Goal: Check status: Check status

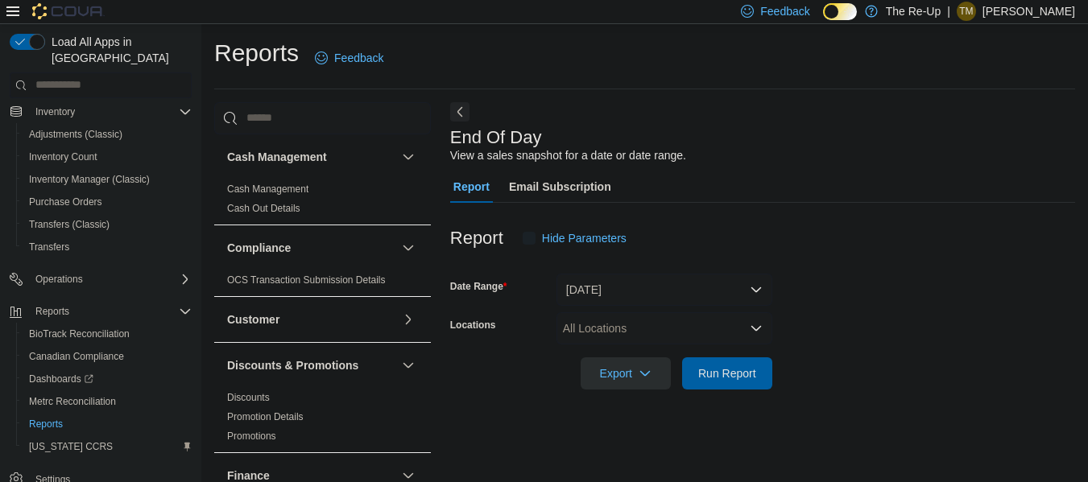
scroll to position [27, 0]
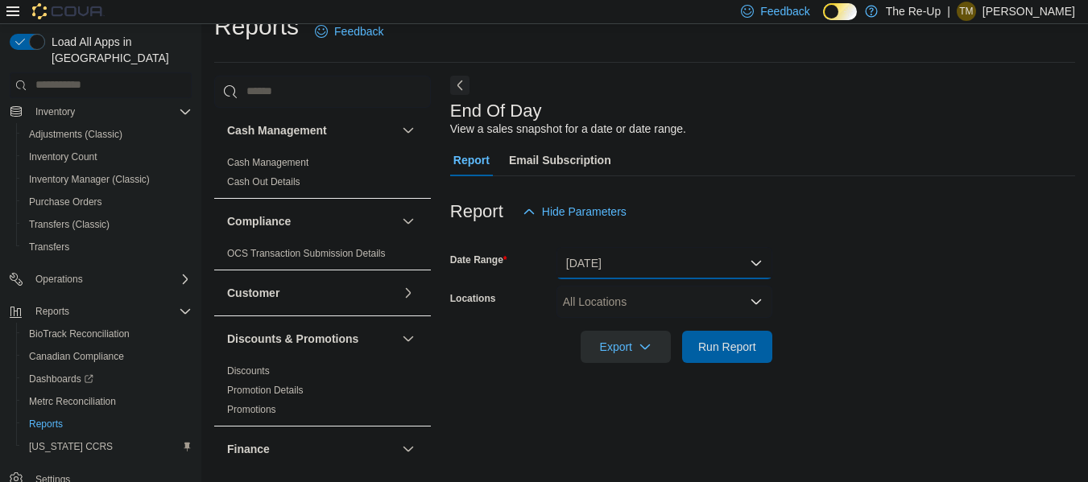
click at [653, 261] on button "[DATE]" at bounding box center [664, 263] width 216 height 32
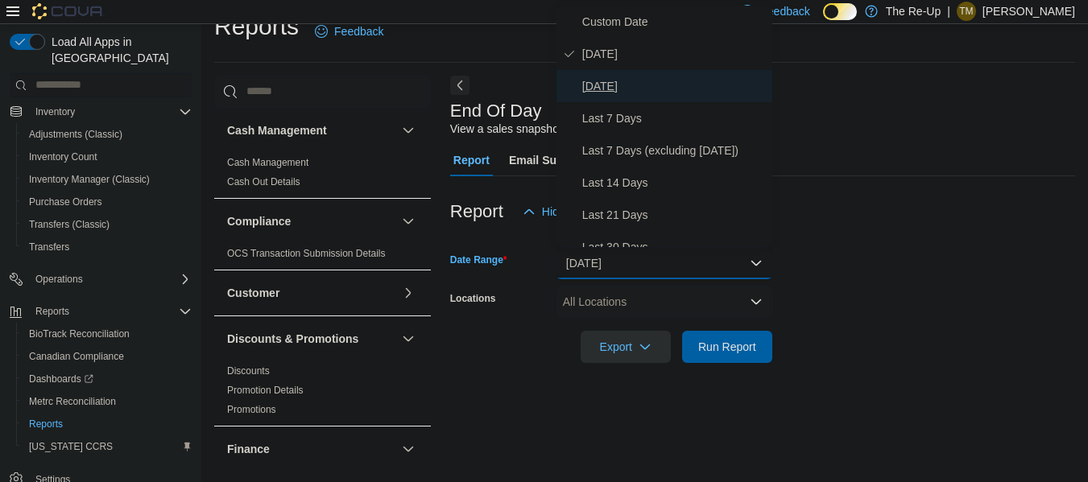
click at [662, 85] on span "[DATE]" at bounding box center [674, 86] width 184 height 19
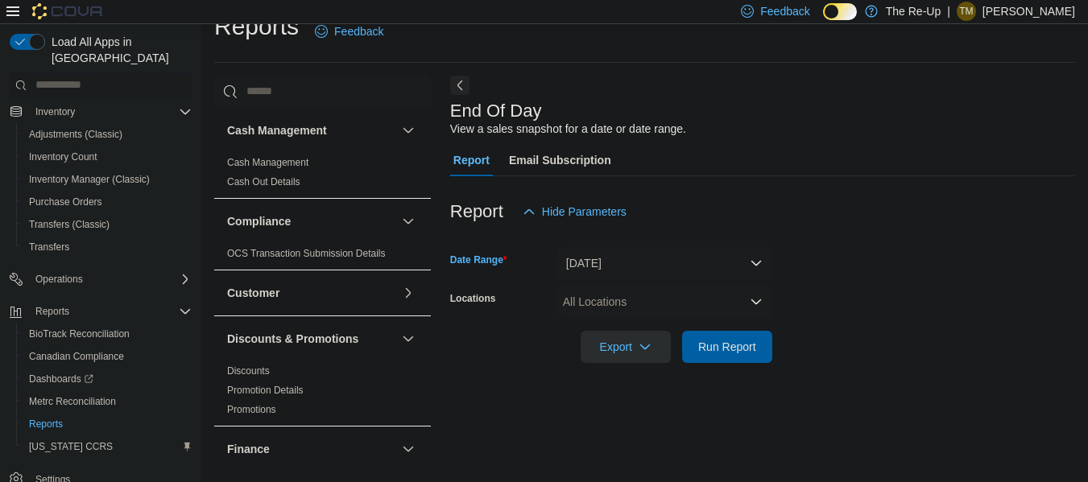
click at [655, 308] on div "All Locations" at bounding box center [664, 302] width 216 height 32
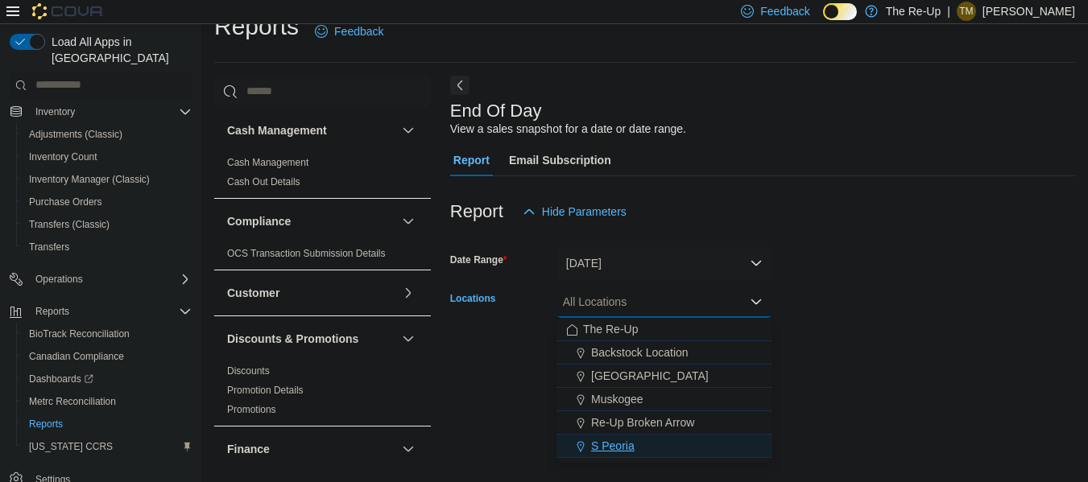
click at [628, 443] on span "S Peoria" at bounding box center [612, 446] width 43 height 16
click at [857, 291] on form "Date Range [DATE] Locations S [GEOGRAPHIC_DATA] Combo box. Selected. S Peoria. …" at bounding box center [762, 295] width 625 height 135
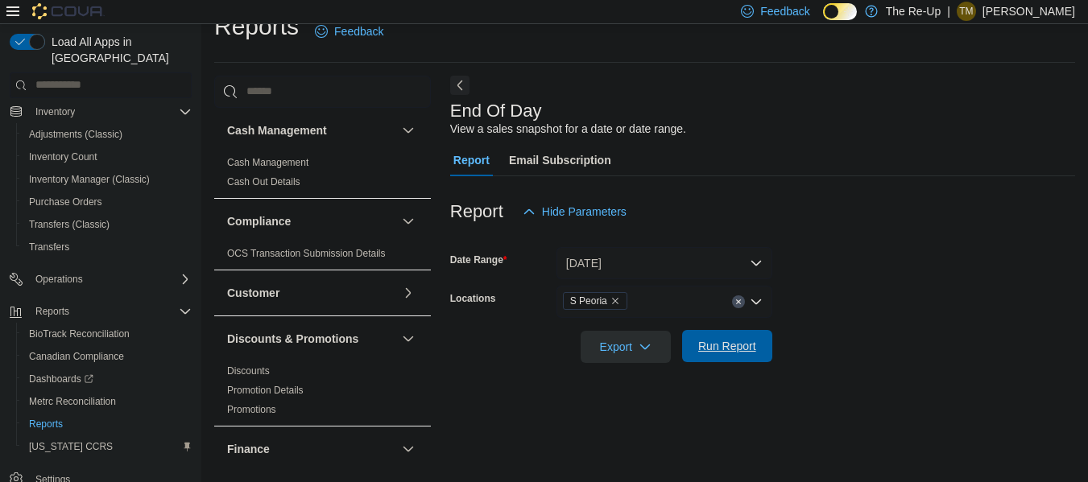
click at [754, 354] on span "Run Report" at bounding box center [727, 346] width 58 height 16
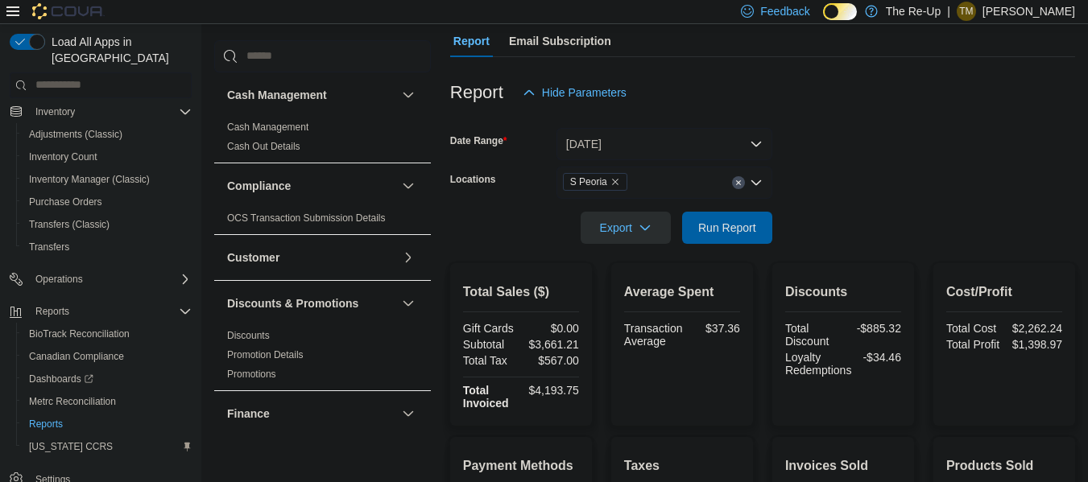
scroll to position [145, 0]
click at [613, 183] on icon "Remove S Peoria from selection in this group" at bounding box center [615, 183] width 6 height 6
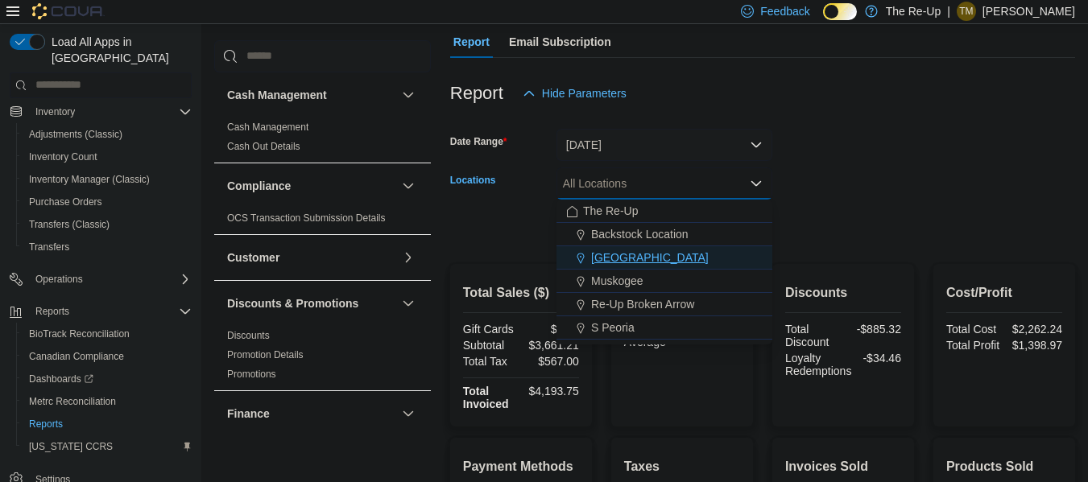
click at [669, 254] on div "[GEOGRAPHIC_DATA]" at bounding box center [664, 258] width 196 height 16
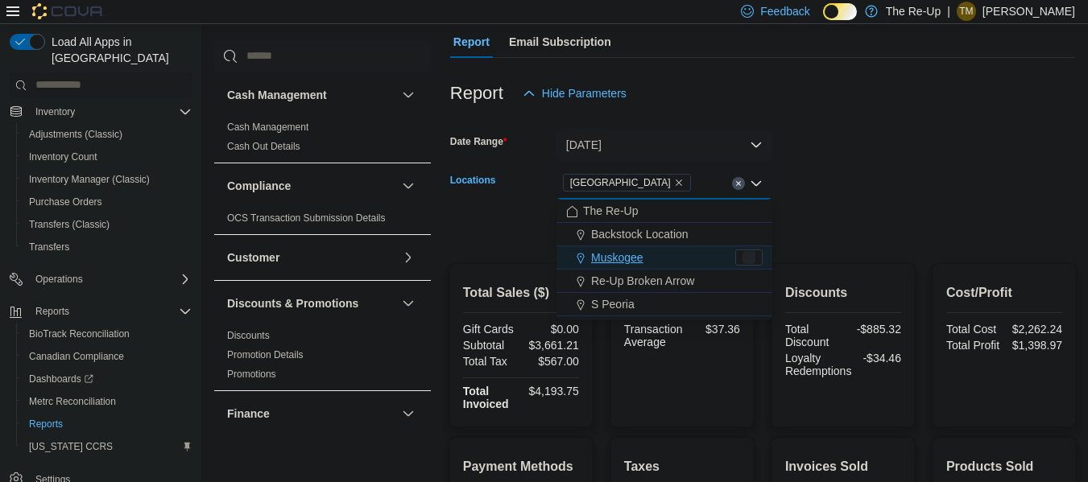
click at [871, 204] on div at bounding box center [762, 206] width 625 height 13
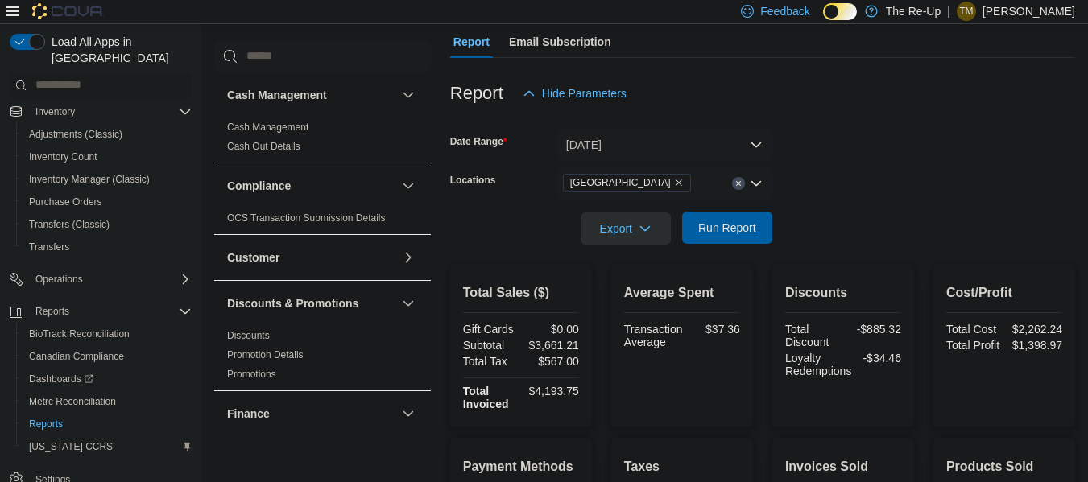
click at [748, 234] on span "Run Report" at bounding box center [727, 228] width 58 height 16
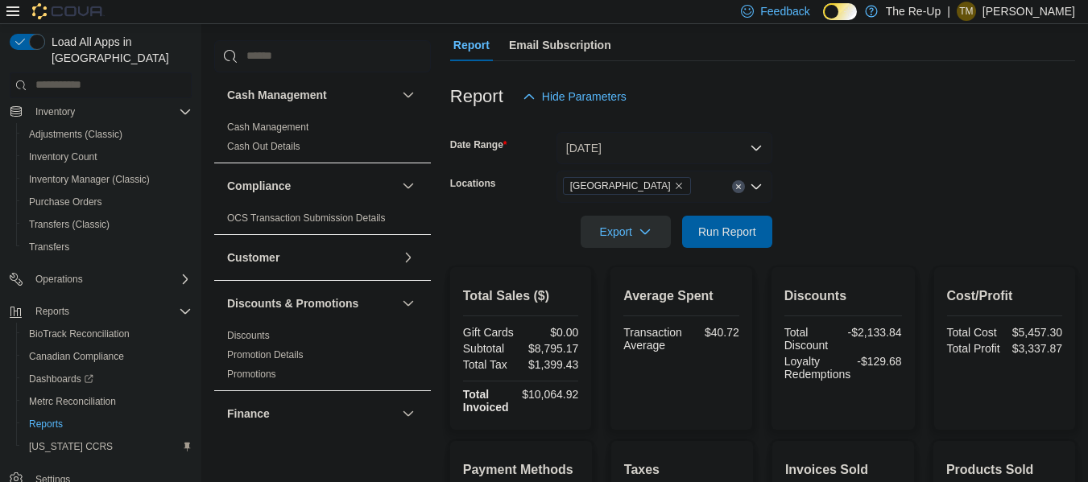
click at [674, 185] on icon "Remove Bartlesville from selection in this group" at bounding box center [679, 186] width 10 height 10
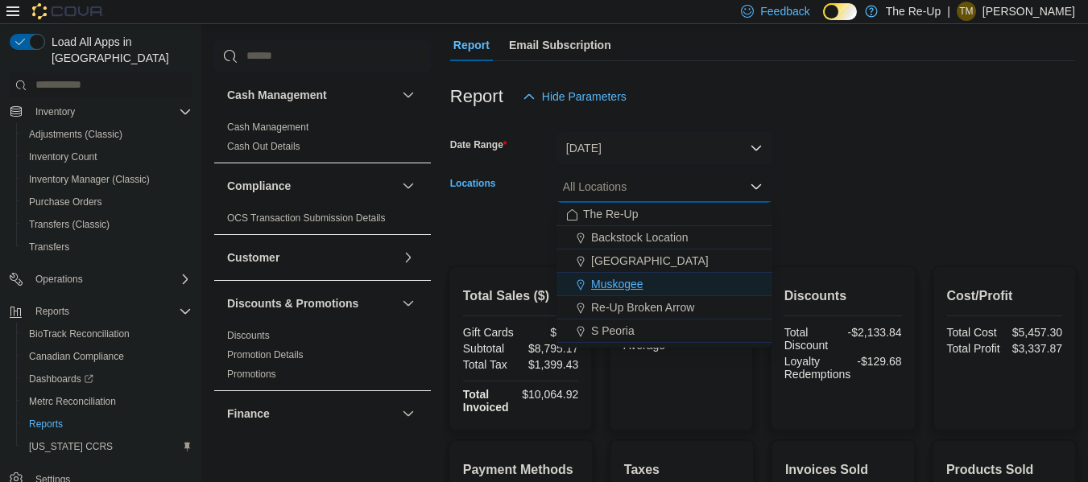
click at [675, 287] on div "Muskogee" at bounding box center [664, 284] width 196 height 16
click at [894, 188] on form "Date Range [DATE] Locations [GEOGRAPHIC_DATA] Combo box. Selected. [GEOGRAPHIC_…" at bounding box center [762, 180] width 625 height 135
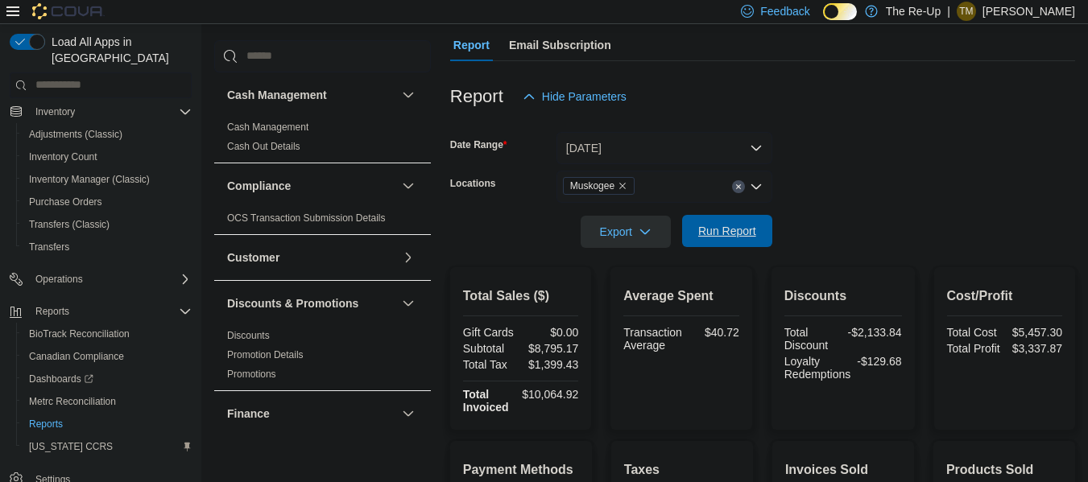
click at [758, 231] on span "Run Report" at bounding box center [727, 231] width 71 height 32
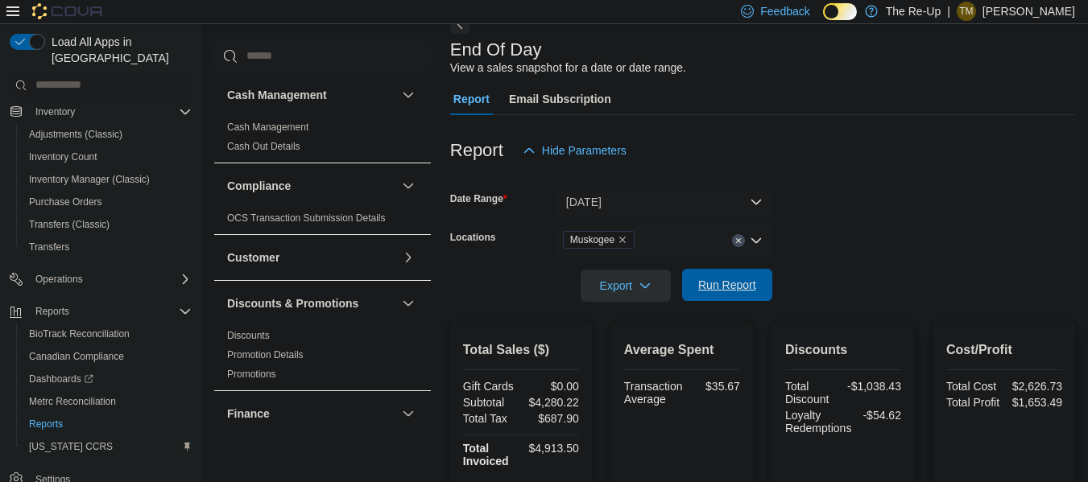
scroll to position [70, 0]
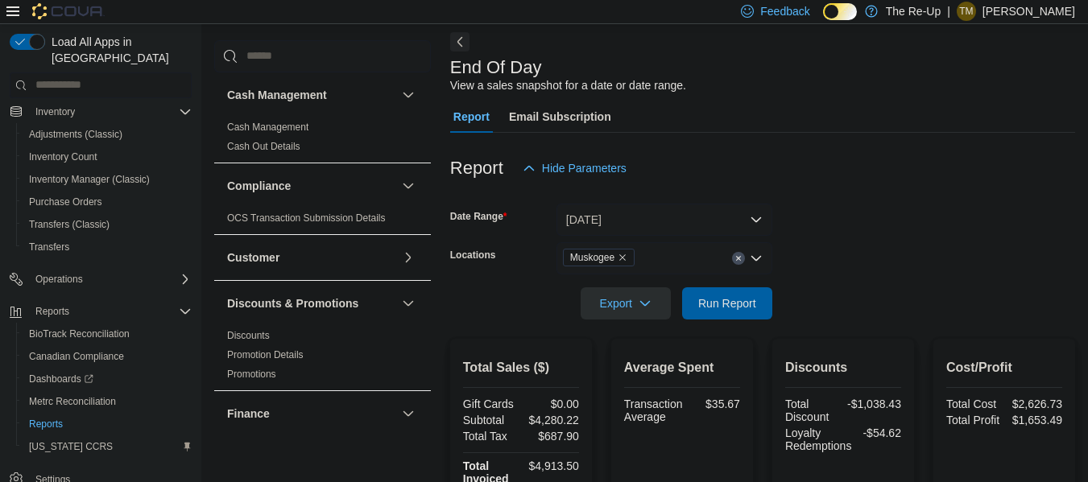
click at [623, 259] on icon "Remove Muskogee from selection in this group" at bounding box center [623, 258] width 10 height 10
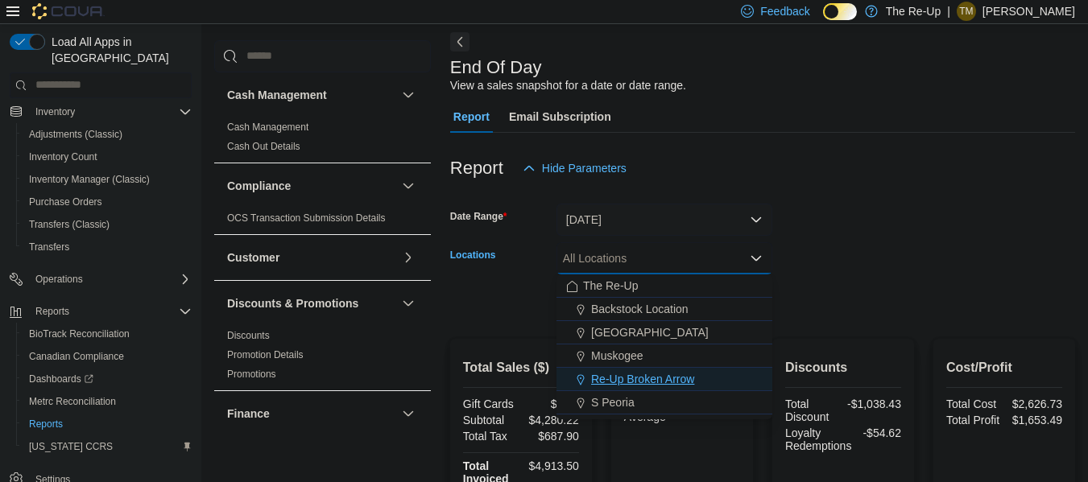
click at [668, 378] on span "Re-Up Broken Arrow" at bounding box center [642, 379] width 103 height 16
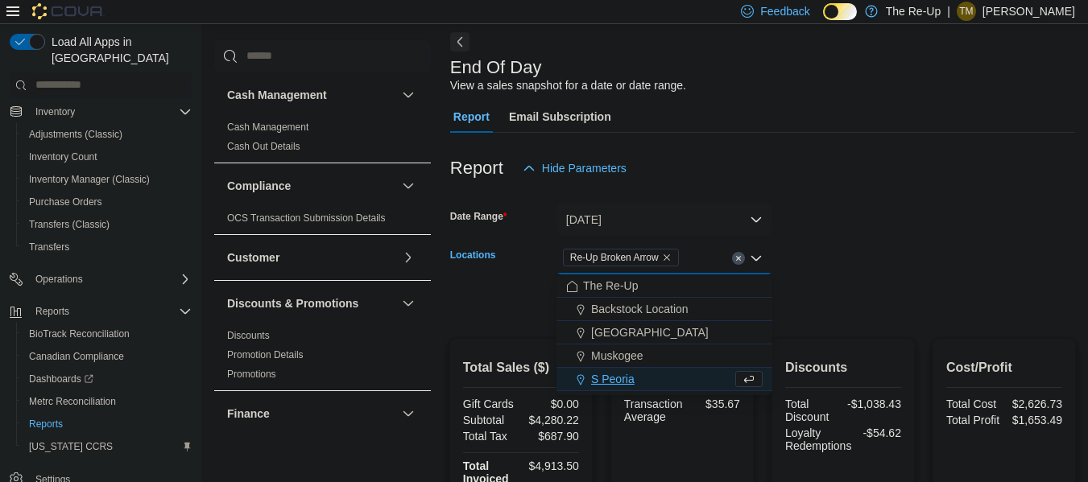
click at [918, 232] on form "Date Range [DATE] Locations Re-Up Broken Arrow Combo box. Selected. Re-Up Broke…" at bounding box center [762, 251] width 625 height 135
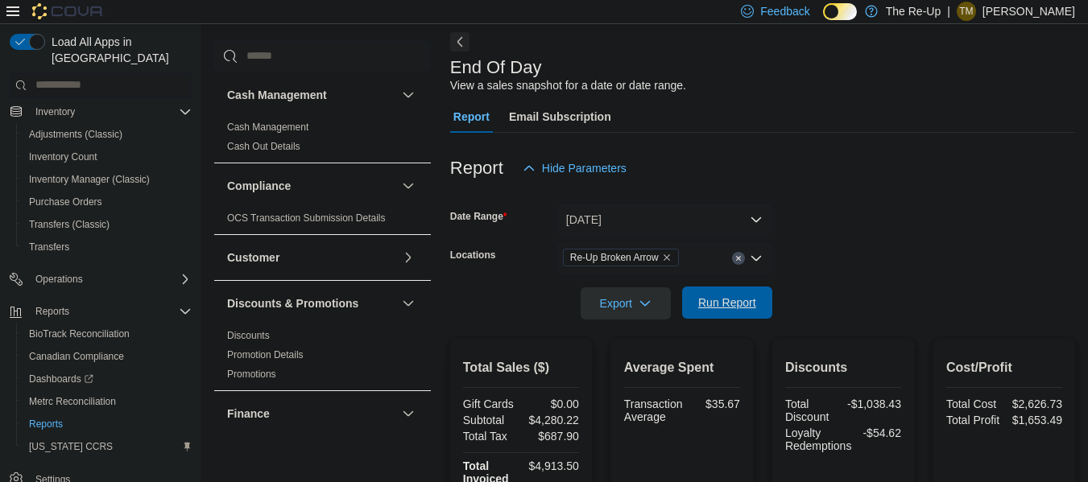
click at [751, 311] on span "Run Report" at bounding box center [727, 303] width 58 height 16
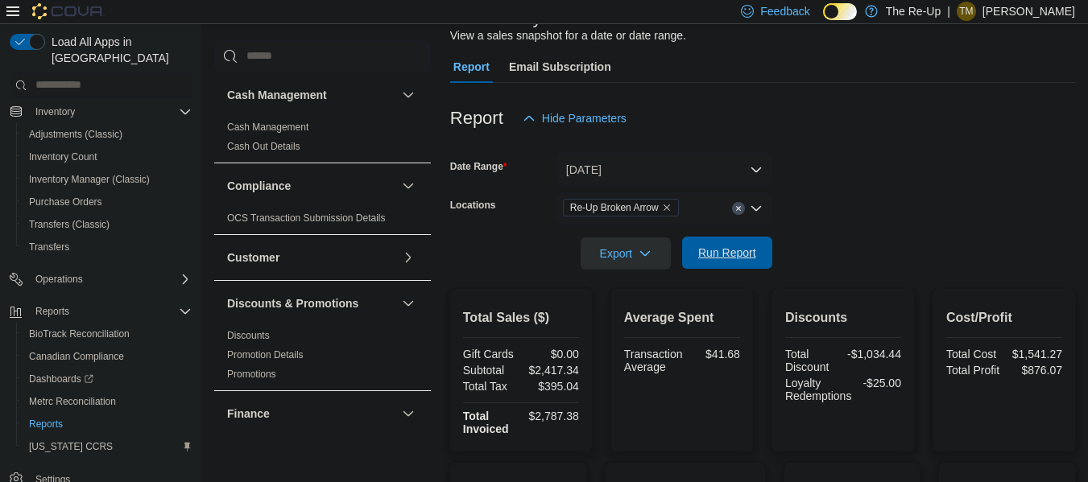
scroll to position [116, 0]
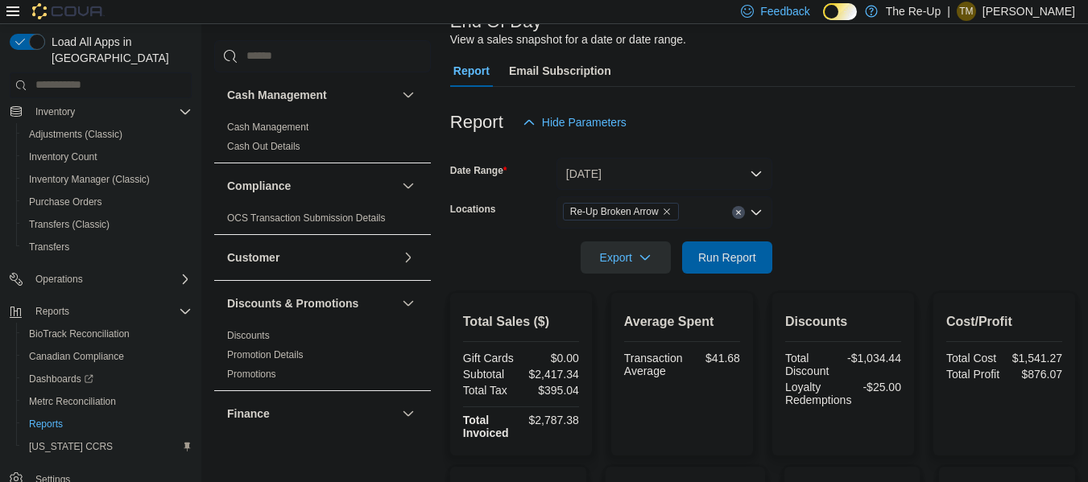
click at [666, 213] on icon "Remove Re-Up Broken Arrow from selection in this group" at bounding box center [667, 212] width 10 height 10
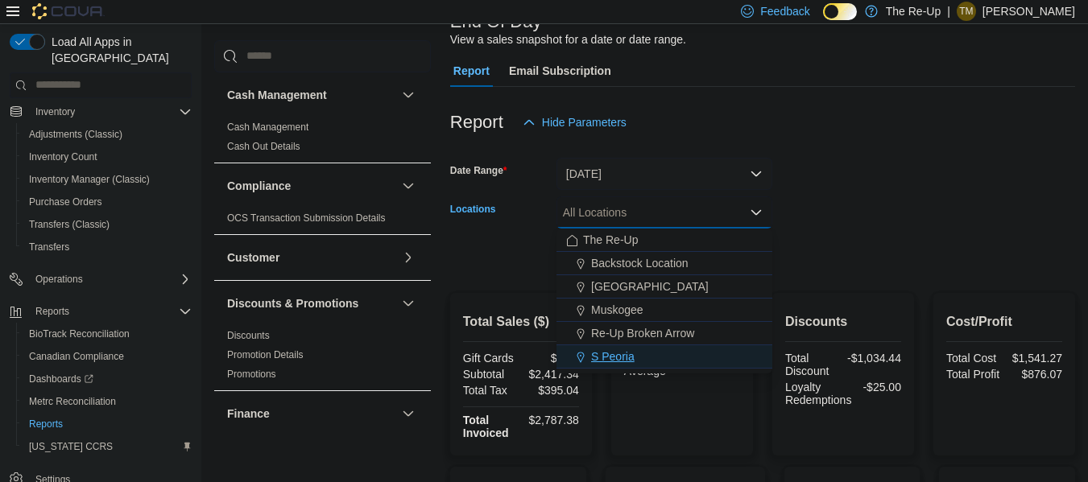
click at [639, 354] on div "S Peoria" at bounding box center [664, 357] width 196 height 16
click at [881, 209] on form "Date Range [DATE] Locations S [GEOGRAPHIC_DATA] Combo box. Selected. S Peoria. …" at bounding box center [762, 206] width 625 height 135
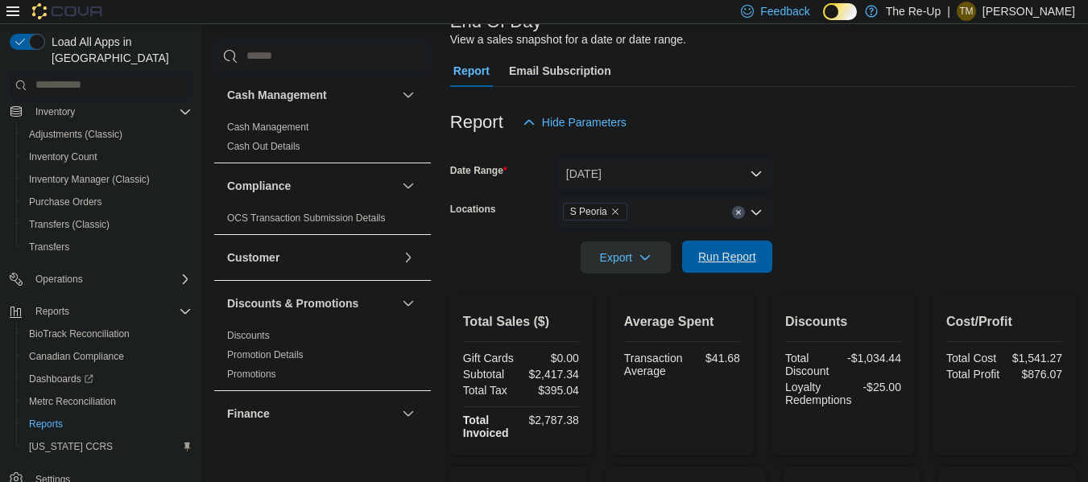
click at [738, 258] on span "Run Report" at bounding box center [727, 257] width 58 height 16
